Goal: Task Accomplishment & Management: Use online tool/utility

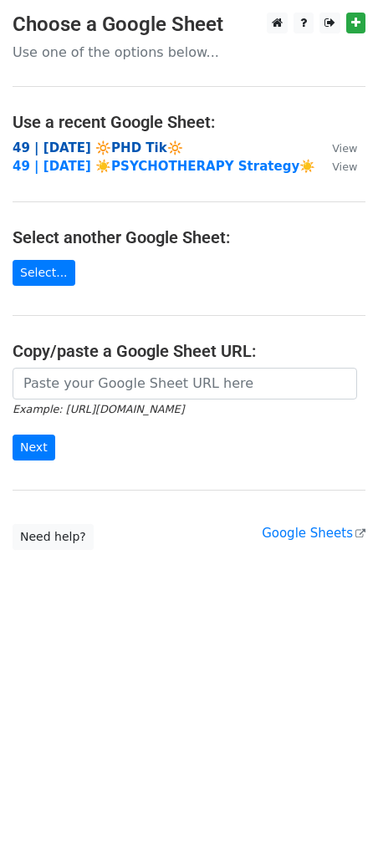
click at [117, 144] on strong "49 | [DATE] 🔆PHD Tik🔆" at bounding box center [98, 147] width 170 height 15
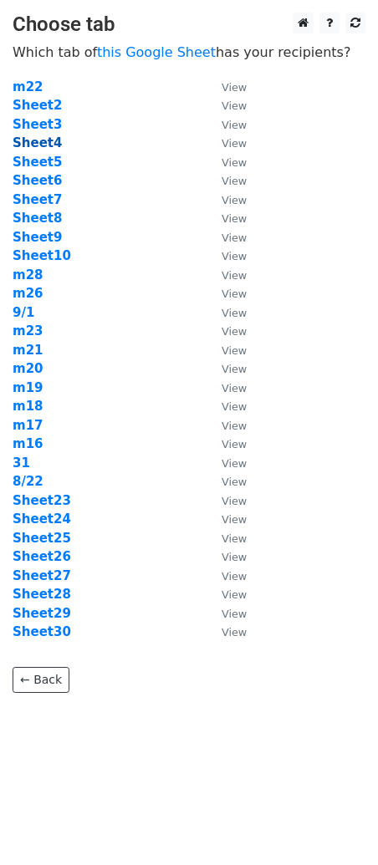
click at [32, 145] on strong "Sheet4" at bounding box center [37, 142] width 49 height 15
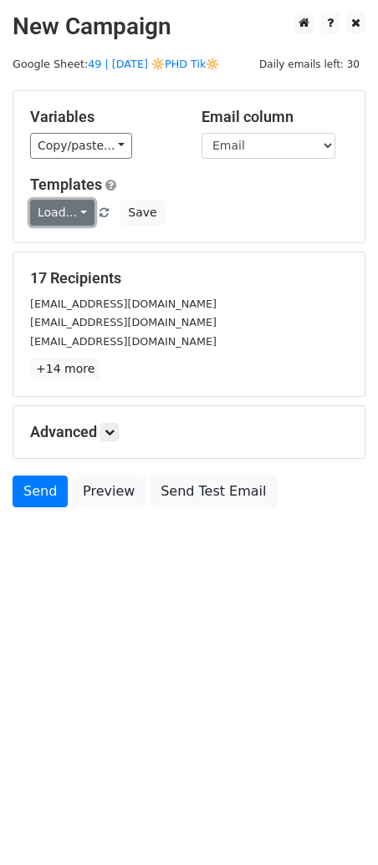
click at [58, 203] on link "Load..." at bounding box center [62, 213] width 64 height 26
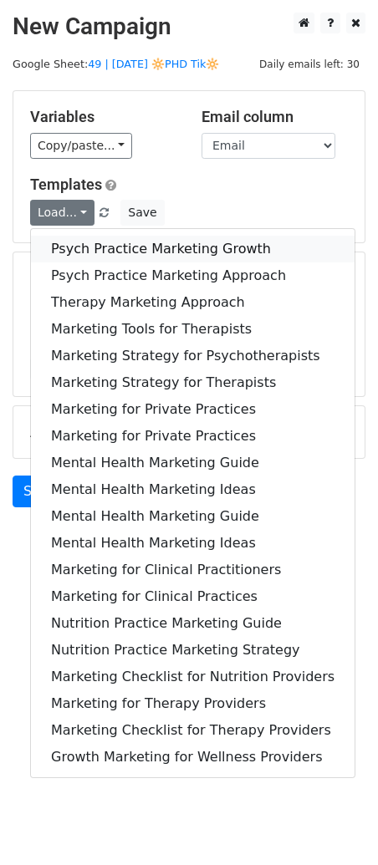
click at [95, 241] on link "Psych Practice Marketing Growth" at bounding box center [192, 249] width 323 height 27
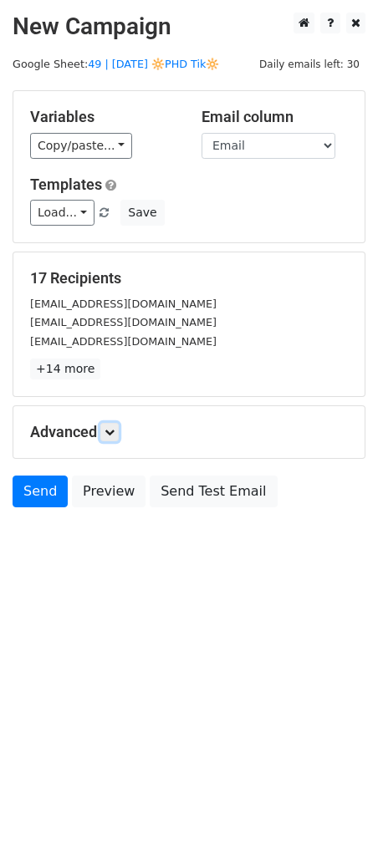
drag, startPoint x: 116, startPoint y: 429, endPoint x: 152, endPoint y: 467, distance: 52.6
click at [114, 429] on icon at bounding box center [109, 432] width 10 height 10
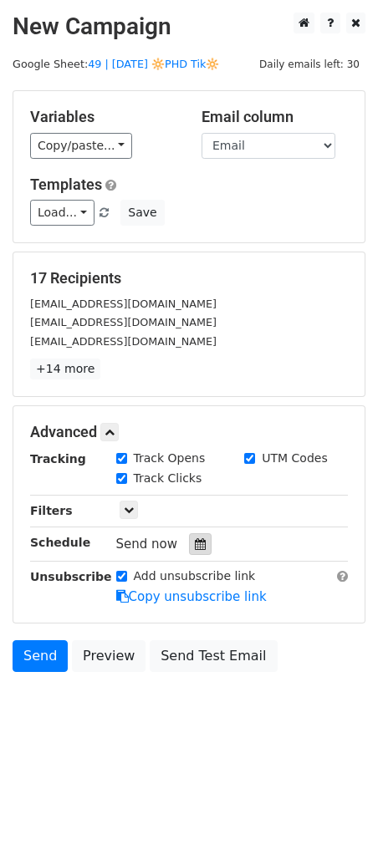
click at [198, 546] on div at bounding box center [200, 544] width 23 height 22
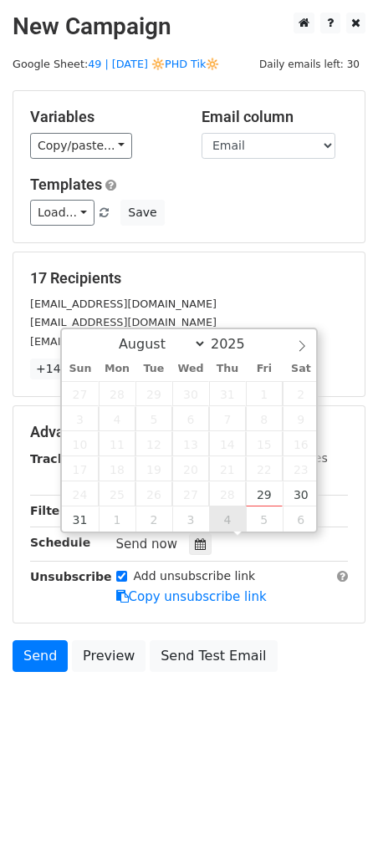
type input "2025-09-04 12:00"
select select "8"
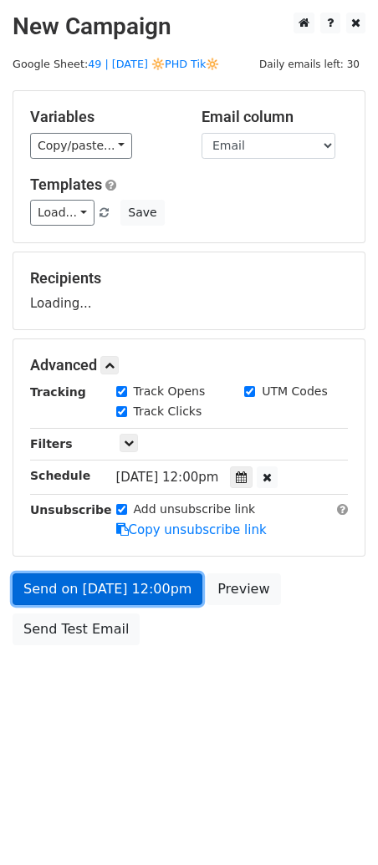
click at [155, 581] on link "Send on Sep 4 at 12:00pm" at bounding box center [108, 589] width 190 height 32
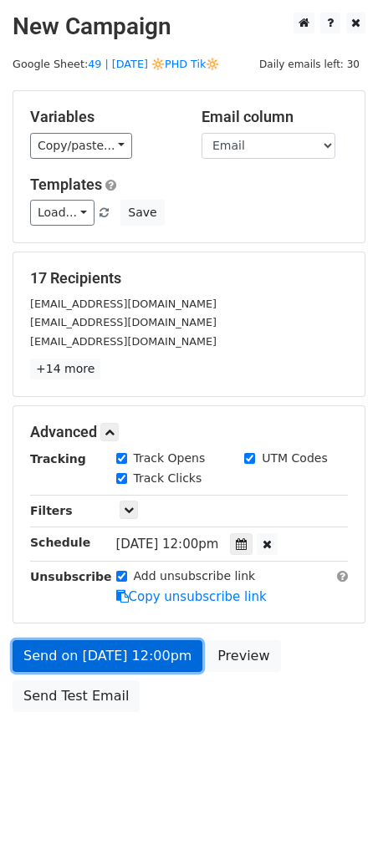
click at [104, 664] on link "Send on Sep 4 at 12:00pm" at bounding box center [108, 656] width 190 height 32
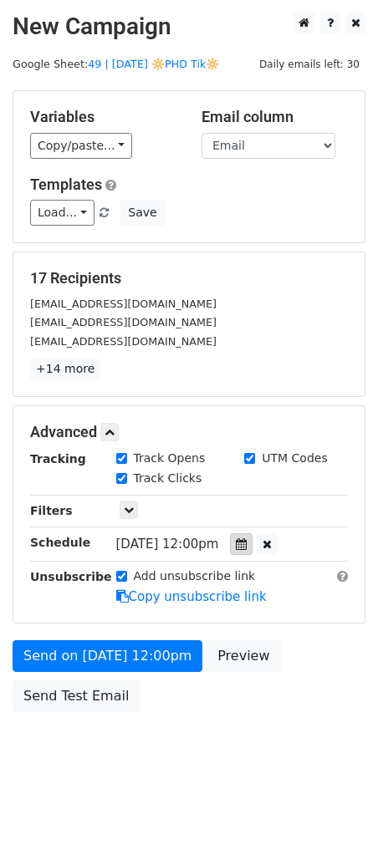
click at [248, 537] on div at bounding box center [241, 544] width 23 height 22
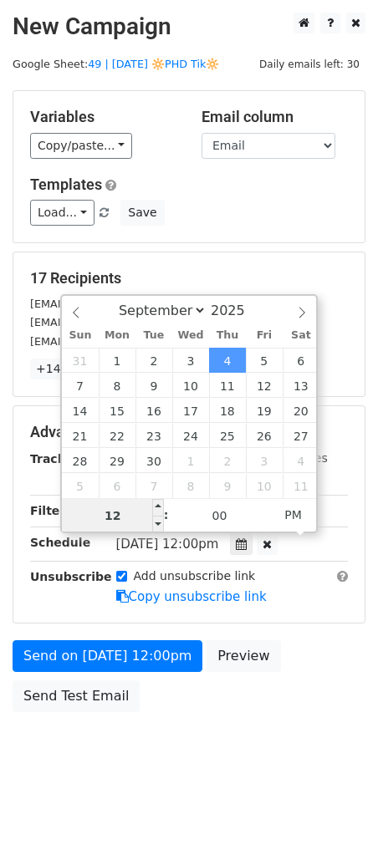
click at [144, 512] on input "12" at bounding box center [113, 515] width 102 height 33
type input "5"
type input "7"
type input "2025-09-04 07:00"
type input "07"
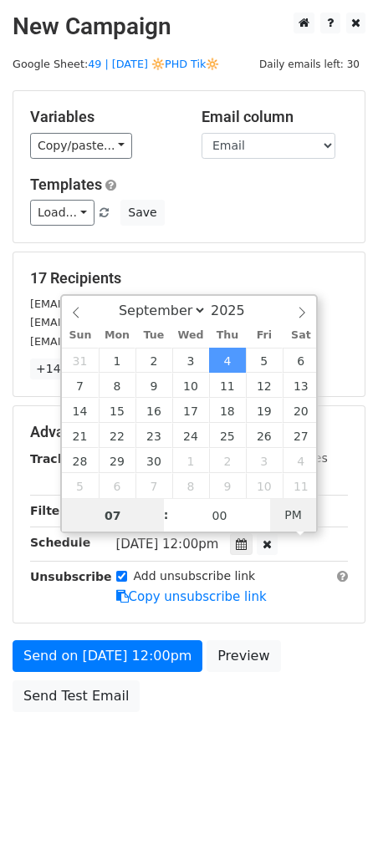
click at [295, 507] on span "PM" at bounding box center [293, 514] width 46 height 33
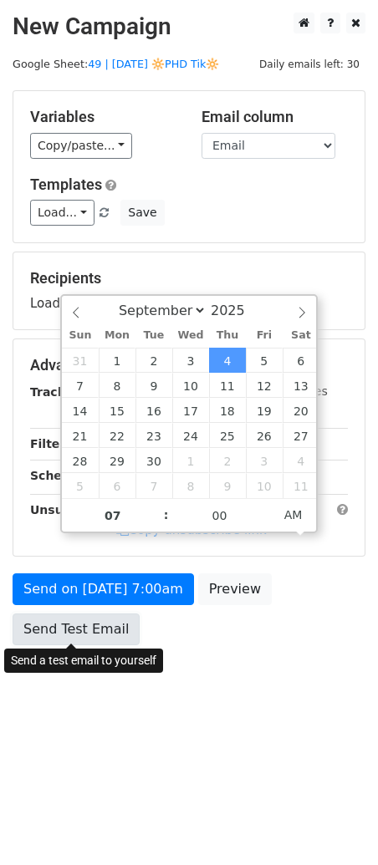
click at [89, 621] on link "Send Test Email" at bounding box center [76, 629] width 127 height 32
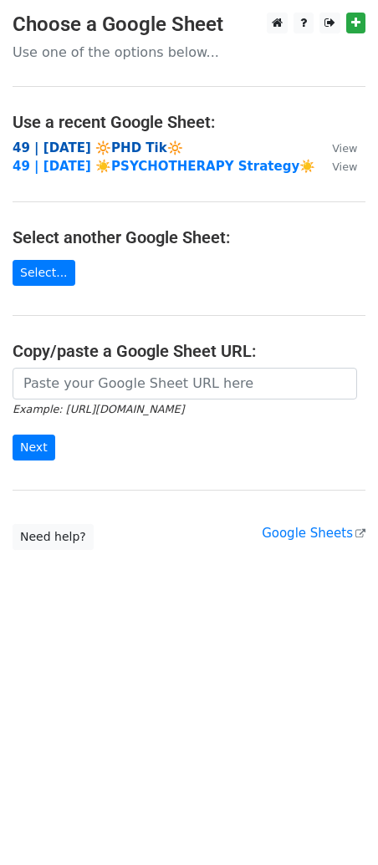
click at [108, 145] on strong "49 | [DATE] 🔆PHD Tik🔆" at bounding box center [98, 147] width 170 height 15
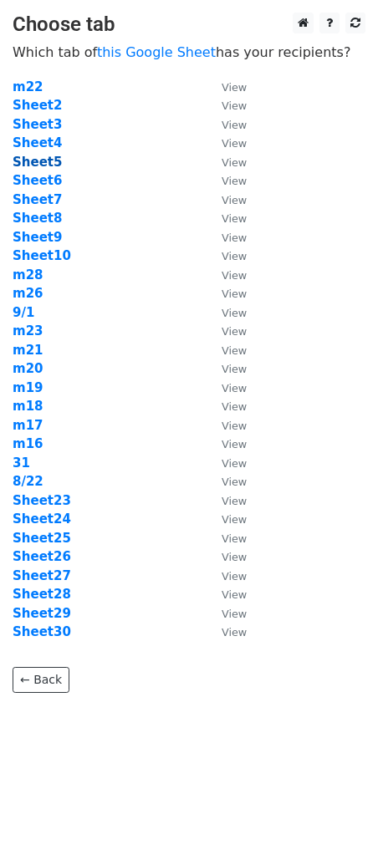
click at [42, 160] on strong "Sheet5" at bounding box center [37, 162] width 49 height 15
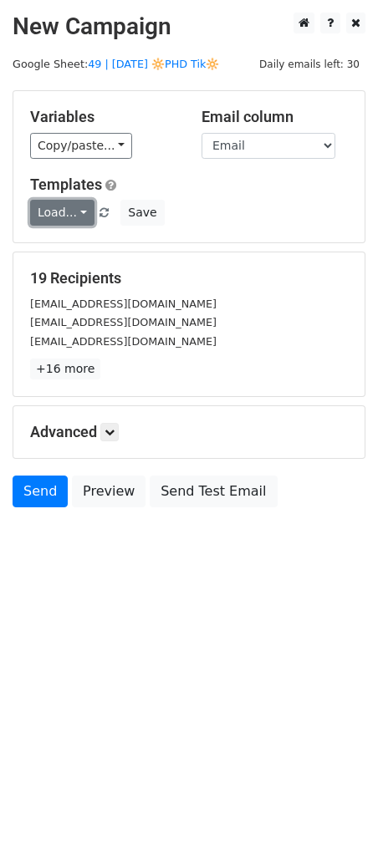
click at [58, 207] on link "Load..." at bounding box center [62, 213] width 64 height 26
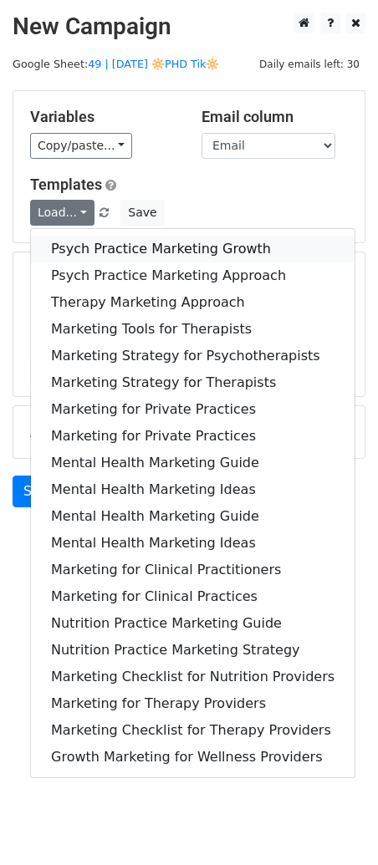
click at [94, 241] on link "Psych Practice Marketing Growth" at bounding box center [192, 249] width 323 height 27
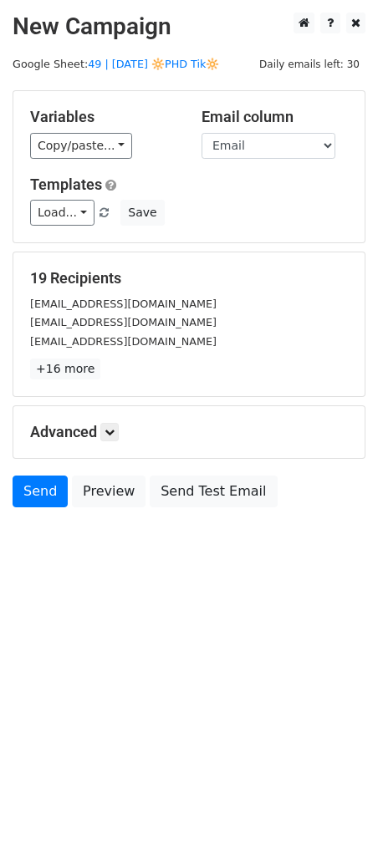
click at [116, 418] on div "Advanced Tracking Track Opens UTM Codes Track Clicks Filters Only include sprea…" at bounding box center [188, 432] width 351 height 52
click at [114, 428] on icon at bounding box center [109, 432] width 10 height 10
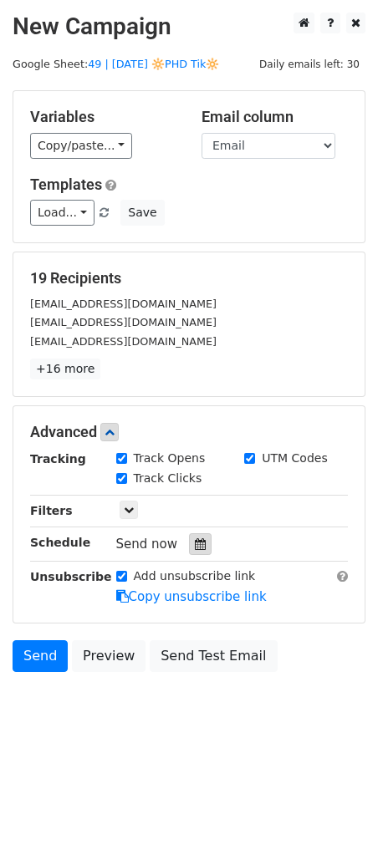
click at [195, 544] on icon at bounding box center [200, 544] width 11 height 12
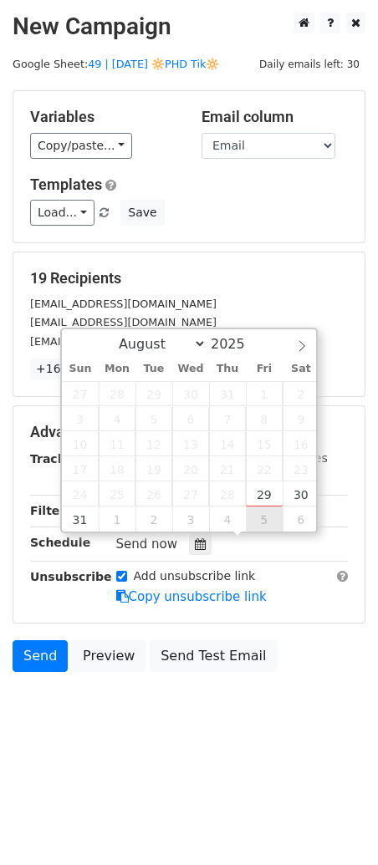
type input "2025-09-05 12:00"
select select "8"
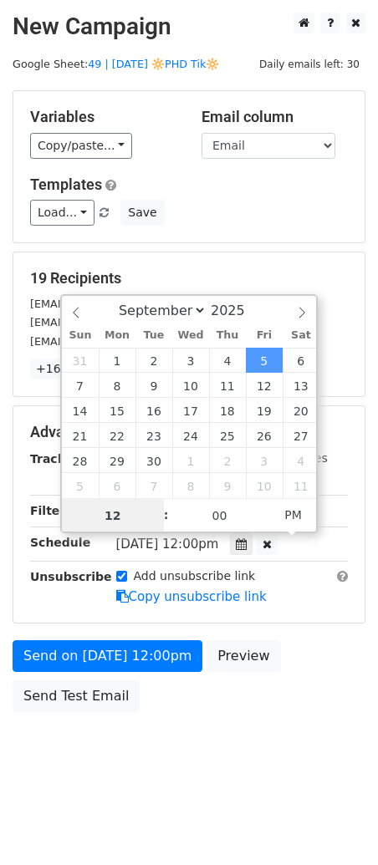
type input "7"
type input "2025-09-05 07:00"
type input "07"
click at [301, 516] on span "PM" at bounding box center [293, 514] width 46 height 33
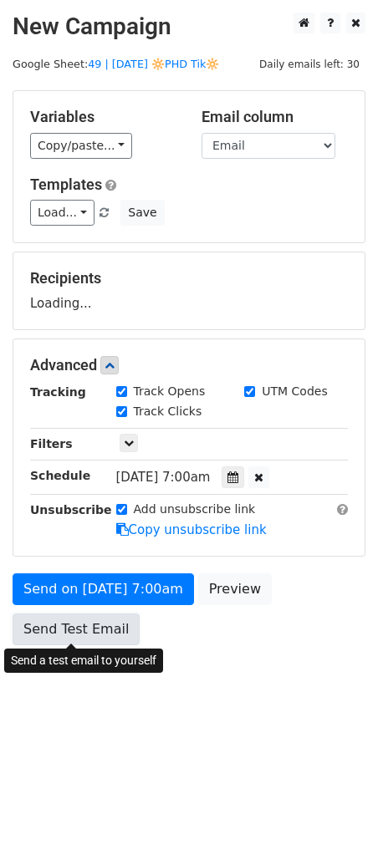
click at [76, 630] on link "Send Test Email" at bounding box center [76, 629] width 127 height 32
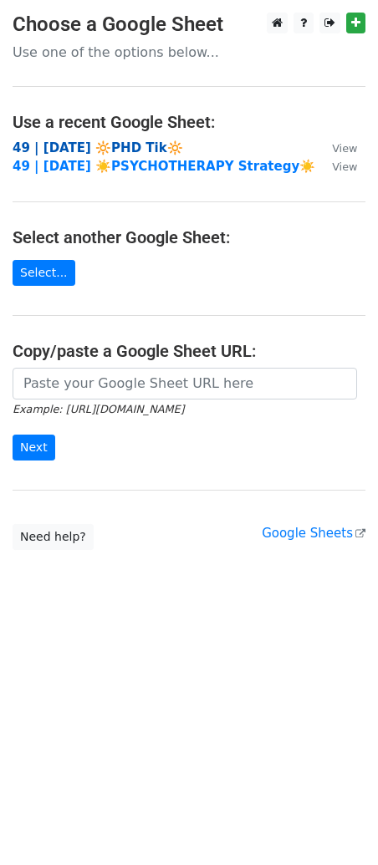
click at [119, 150] on strong "49 | [DATE] 🔆PHD Tik🔆" at bounding box center [98, 147] width 170 height 15
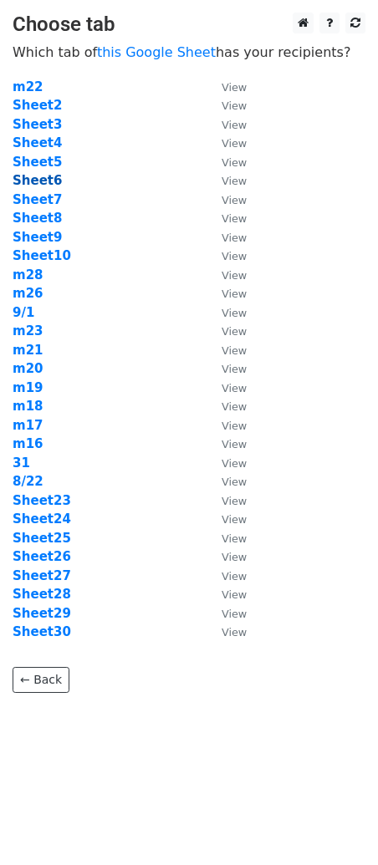
click at [45, 175] on strong "Sheet6" at bounding box center [37, 180] width 49 height 15
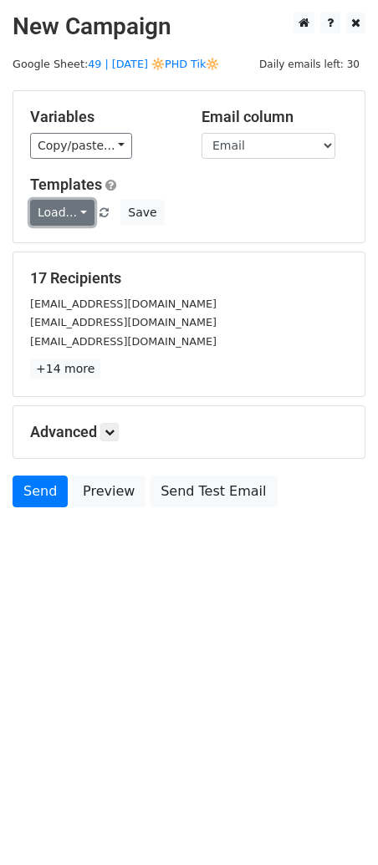
click at [53, 211] on link "Load..." at bounding box center [62, 213] width 64 height 26
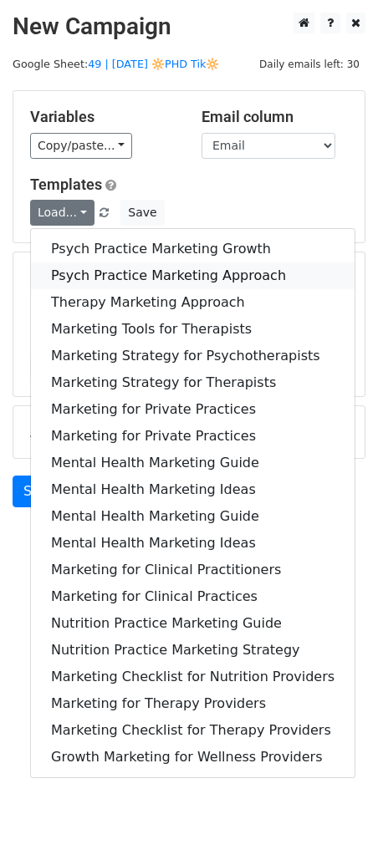
click at [61, 264] on link "Psych Practice Marketing Approach" at bounding box center [192, 275] width 323 height 27
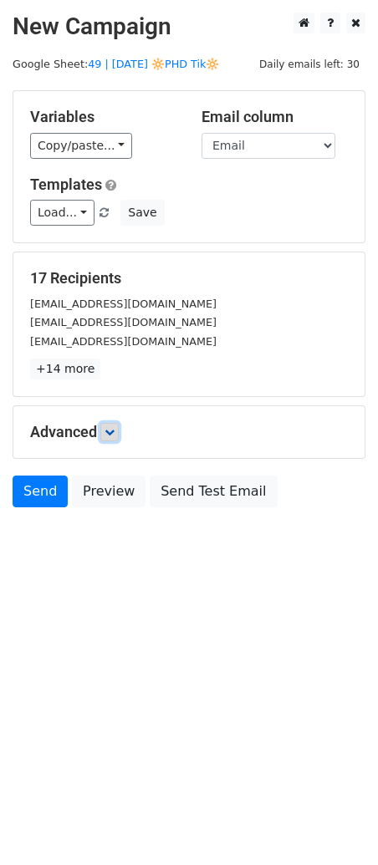
click at [119, 432] on link at bounding box center [109, 432] width 18 height 18
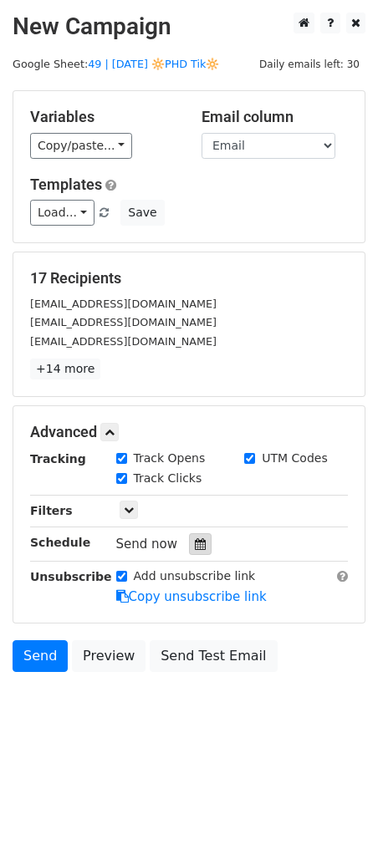
click at [192, 549] on div at bounding box center [200, 544] width 23 height 22
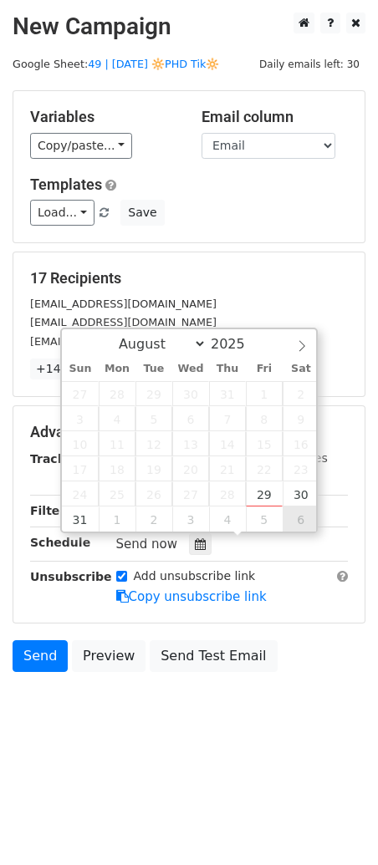
type input "[DATE] 12:00"
select select "8"
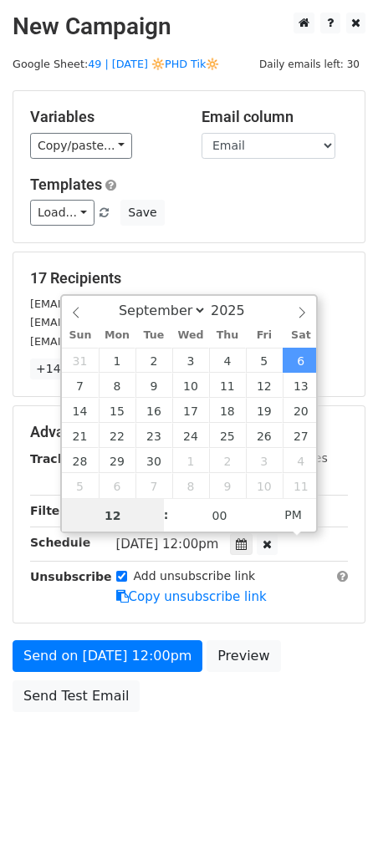
type input "7"
type input "[DATE] 07:00"
type input "07"
click at [282, 514] on span "AM" at bounding box center [293, 514] width 46 height 33
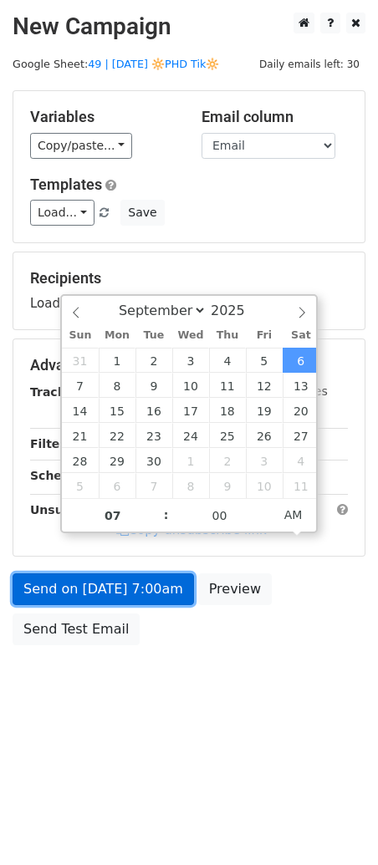
click at [106, 598] on link "Send on [DATE] 7:00am" at bounding box center [103, 589] width 181 height 32
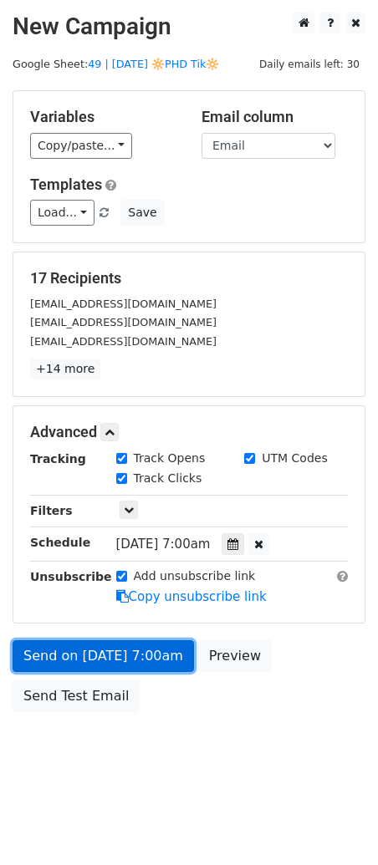
click at [87, 640] on link "Send on [DATE] 7:00am" at bounding box center [103, 656] width 181 height 32
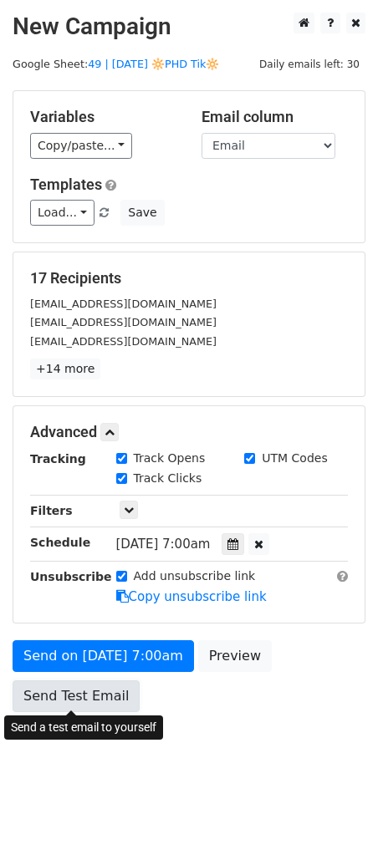
click at [87, 691] on link "Send Test Email" at bounding box center [76, 696] width 127 height 32
click at [60, 684] on link "Send Test Email" at bounding box center [76, 696] width 127 height 32
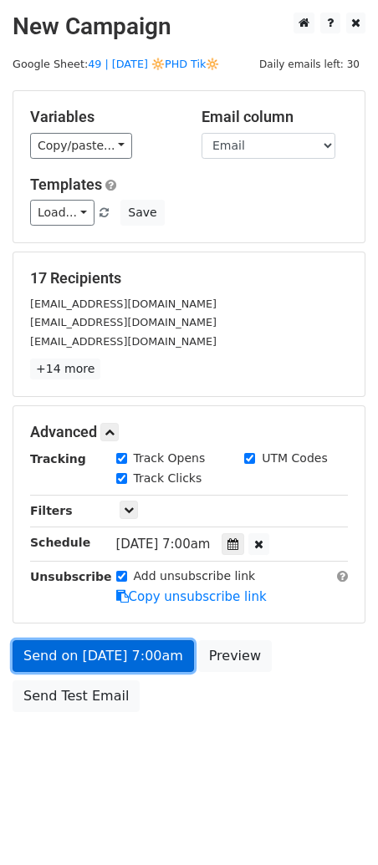
click at [148, 654] on link "Send on [DATE] 7:00am" at bounding box center [103, 656] width 181 height 32
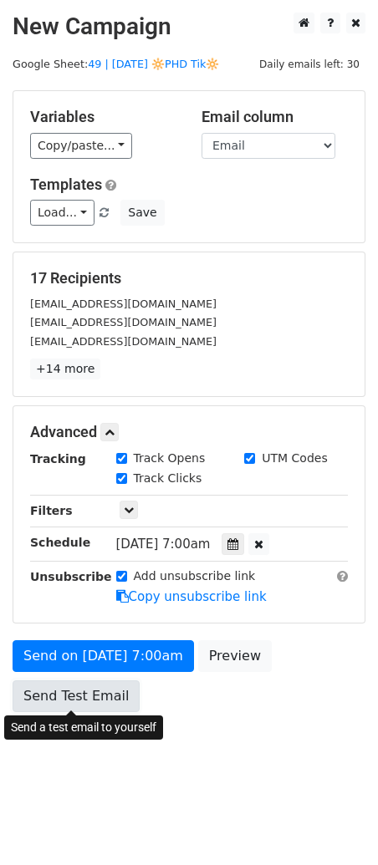
click at [74, 704] on link "Send Test Email" at bounding box center [76, 696] width 127 height 32
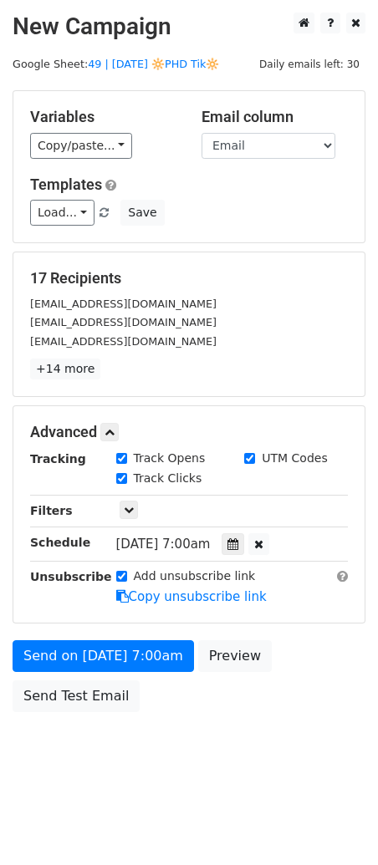
click at [103, 671] on div "Send on [DATE] 7:00am Preview Send Test Email" at bounding box center [189, 680] width 378 height 80
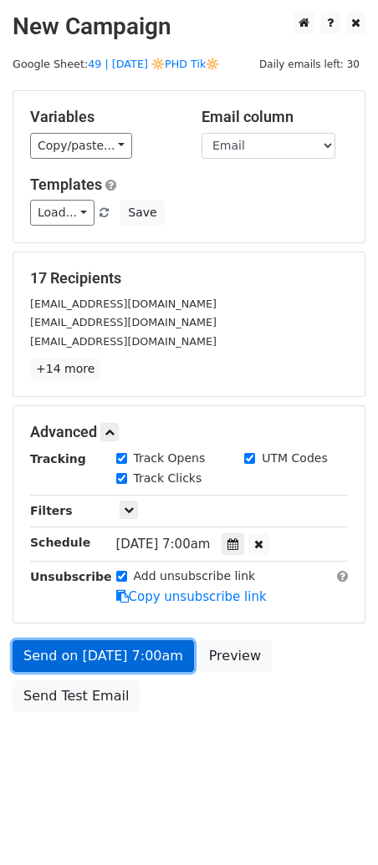
drag, startPoint x: 115, startPoint y: 659, endPoint x: 109, endPoint y: 668, distance: 10.9
click at [115, 659] on link "Send on [DATE] 7:00am" at bounding box center [103, 656] width 181 height 32
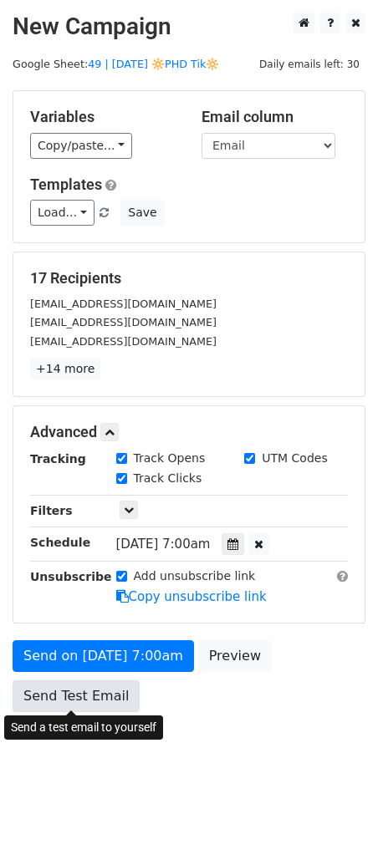
click at [96, 694] on link "Send Test Email" at bounding box center [76, 696] width 127 height 32
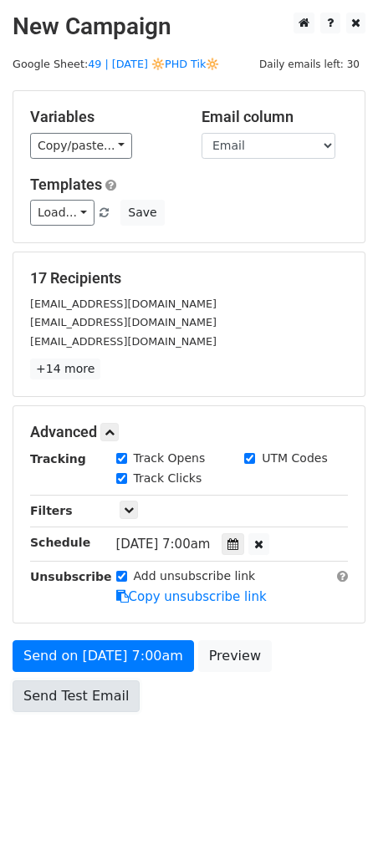
click at [78, 689] on link "Send Test Email" at bounding box center [76, 696] width 127 height 32
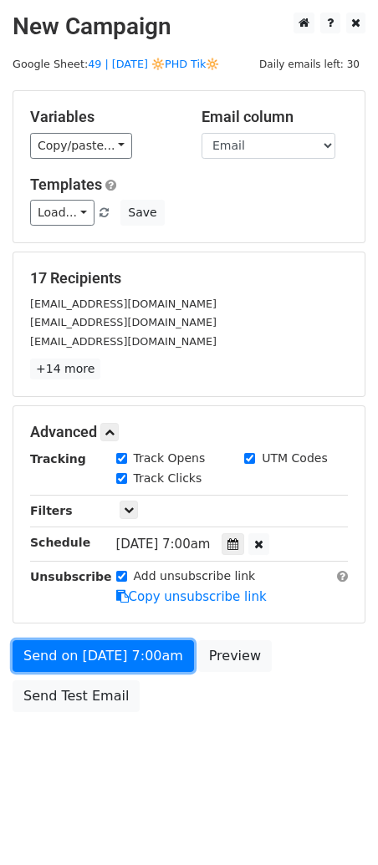
click at [99, 640] on div "Send on [DATE] 7:00am Preview Send Test Email" at bounding box center [189, 680] width 378 height 80
